Goal: Task Accomplishment & Management: Manage account settings

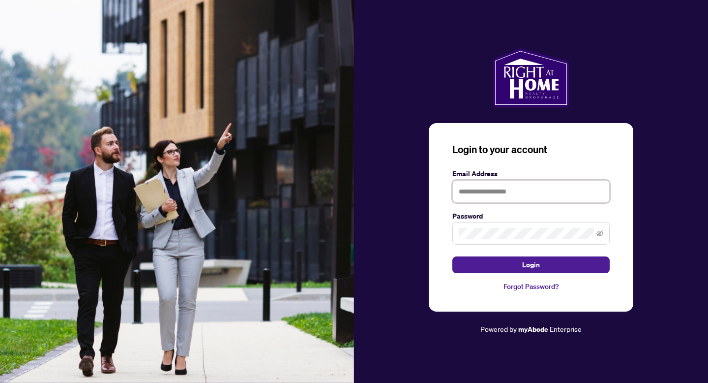
click at [496, 192] on input "text" at bounding box center [531, 191] width 157 height 23
type input "**********"
click at [453, 256] on button "Login" at bounding box center [531, 264] width 157 height 17
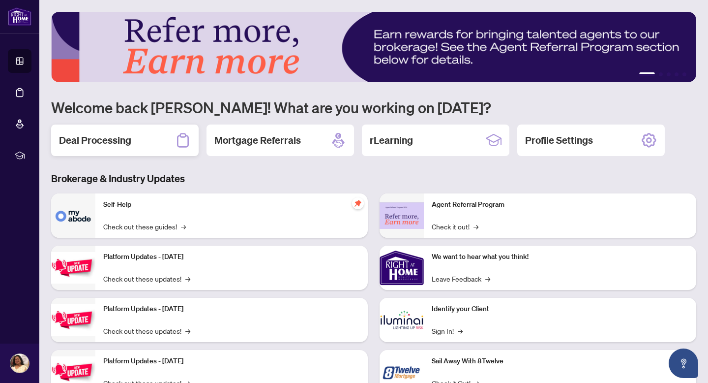
click at [152, 133] on div "Deal Processing" at bounding box center [125, 139] width 148 height 31
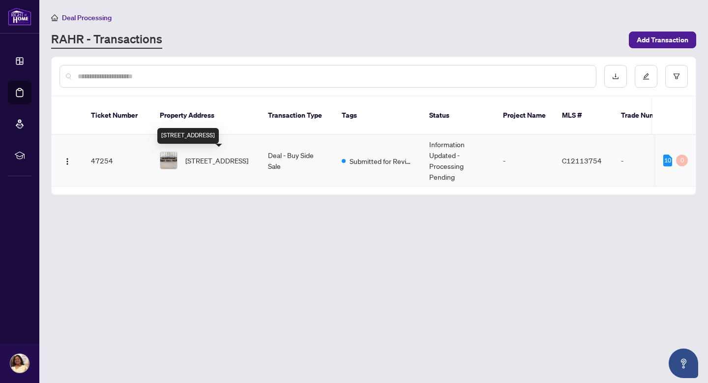
click at [222, 160] on span "[STREET_ADDRESS]" at bounding box center [216, 160] width 63 height 11
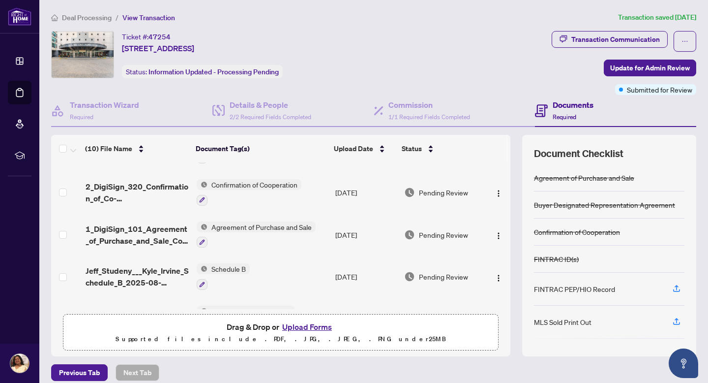
scroll to position [276, 0]
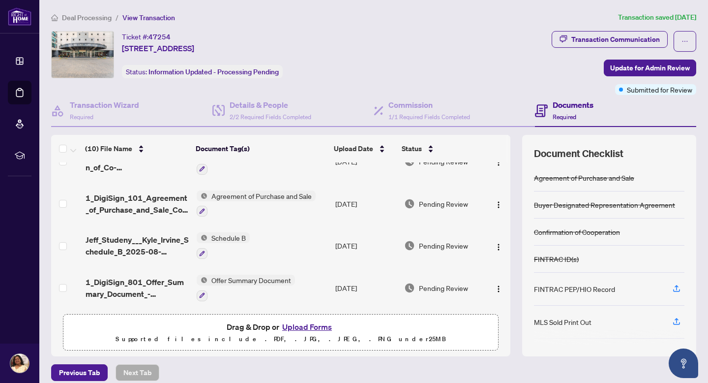
click at [312, 326] on button "Upload Forms" at bounding box center [307, 326] width 56 height 13
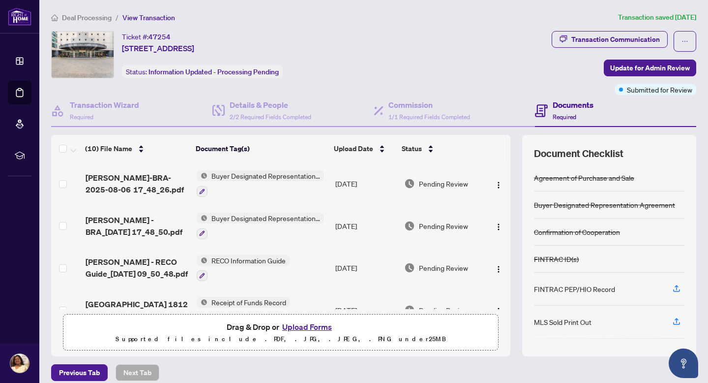
click at [319, 328] on button "Upload Forms" at bounding box center [307, 326] width 56 height 13
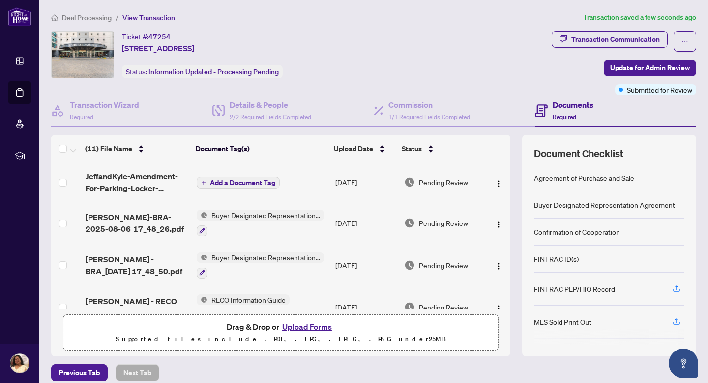
click at [231, 182] on span "Add a Document Tag" at bounding box center [242, 182] width 65 height 7
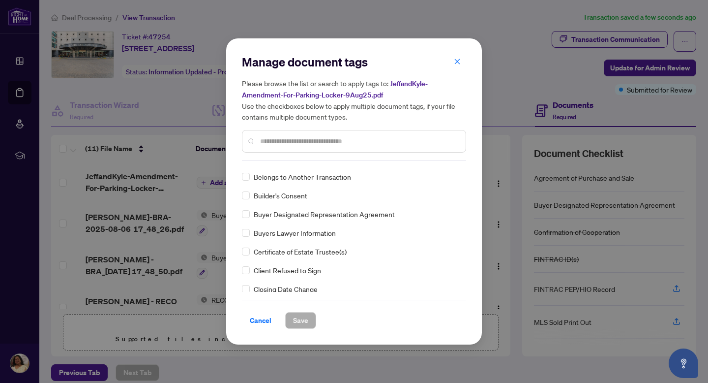
scroll to position [316, 0]
click at [324, 144] on input "text" at bounding box center [359, 141] width 198 height 11
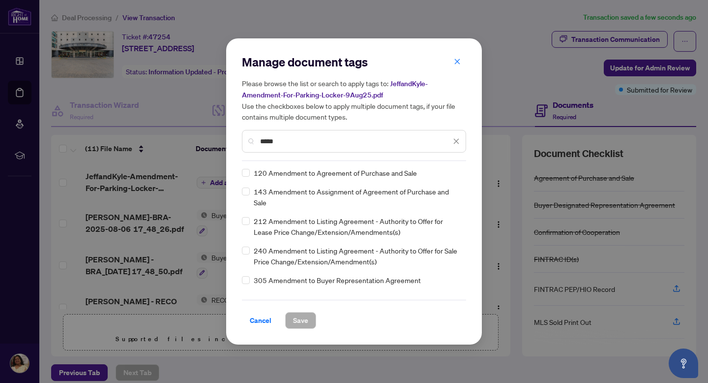
scroll to position [0, 0]
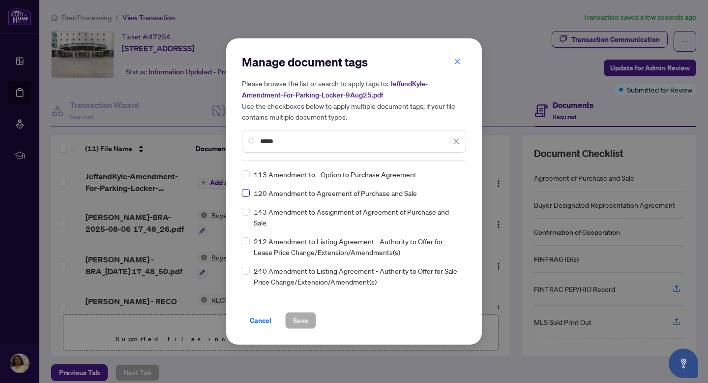
type input "*****"
click at [301, 319] on span "Save" at bounding box center [300, 320] width 15 height 16
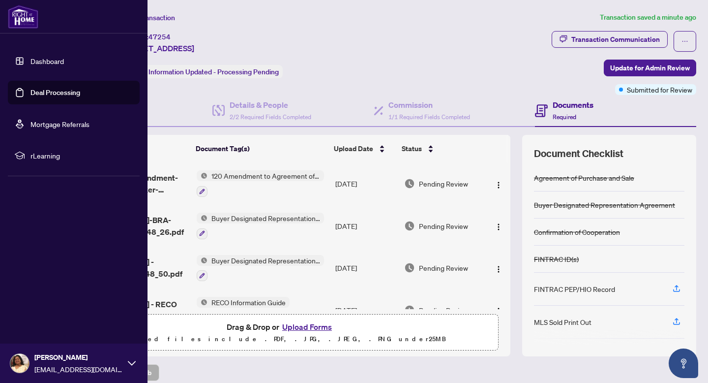
click at [21, 24] on img at bounding box center [23, 17] width 30 height 24
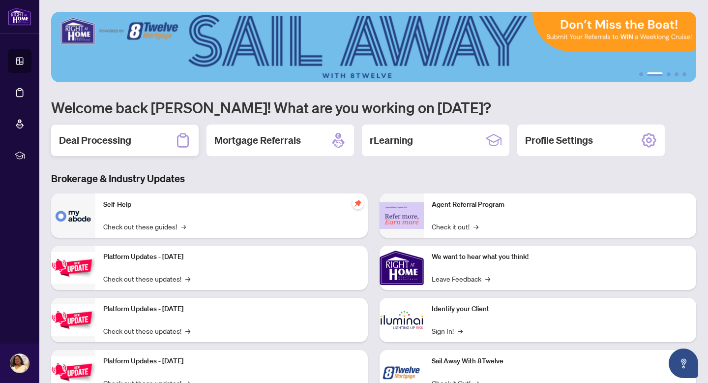
click at [108, 139] on h2 "Deal Processing" at bounding box center [95, 140] width 72 height 14
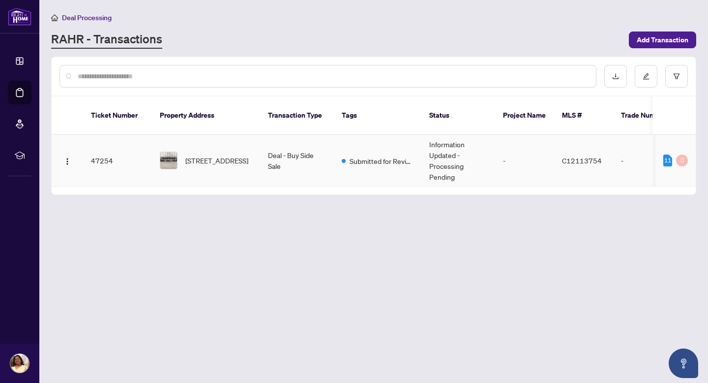
click at [174, 156] on img at bounding box center [168, 160] width 17 height 17
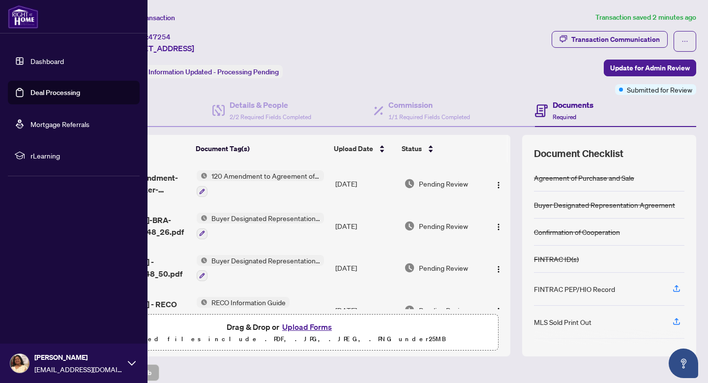
click at [25, 18] on img at bounding box center [23, 17] width 30 height 24
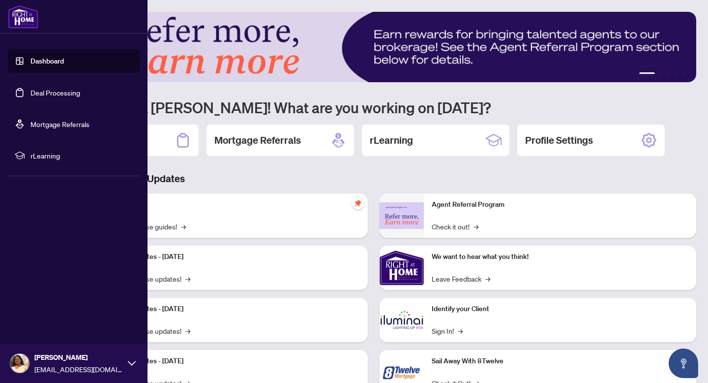
click at [135, 362] on icon at bounding box center [132, 363] width 8 height 4
click at [30, 303] on span "Logout" at bounding box center [40, 305] width 22 height 16
